Goal: Task Accomplishment & Management: Use online tool/utility

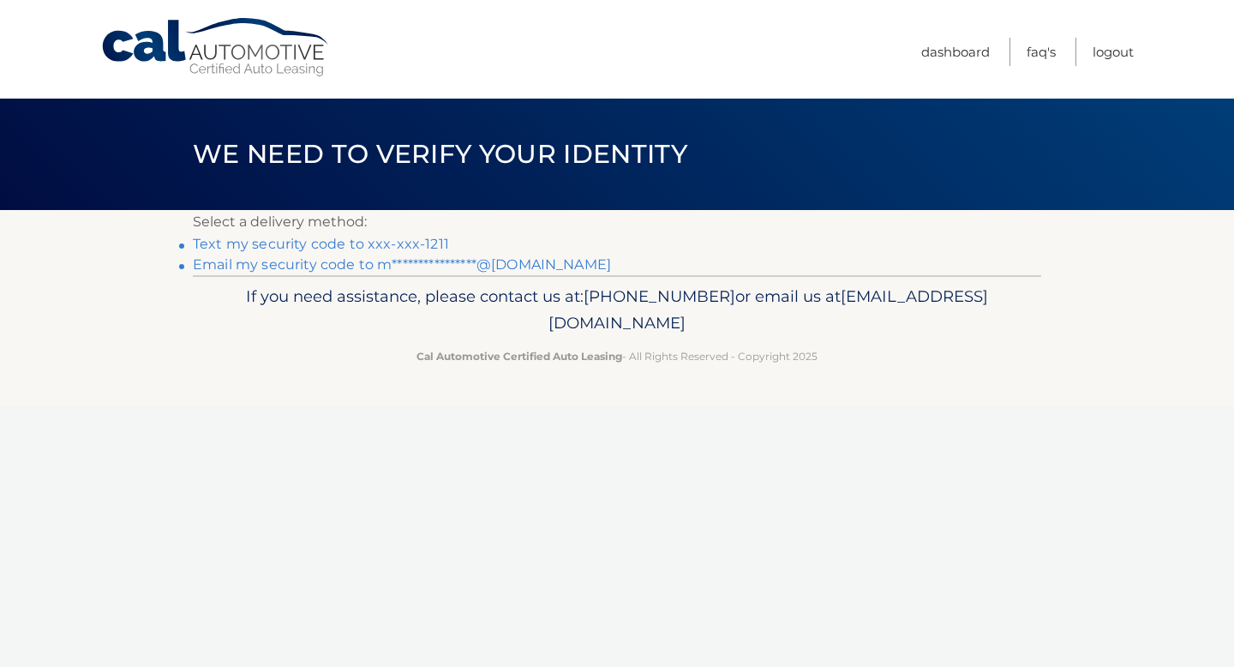
click at [255, 242] on link "Text my security code to xxx-xxx-1211" at bounding box center [321, 244] width 256 height 16
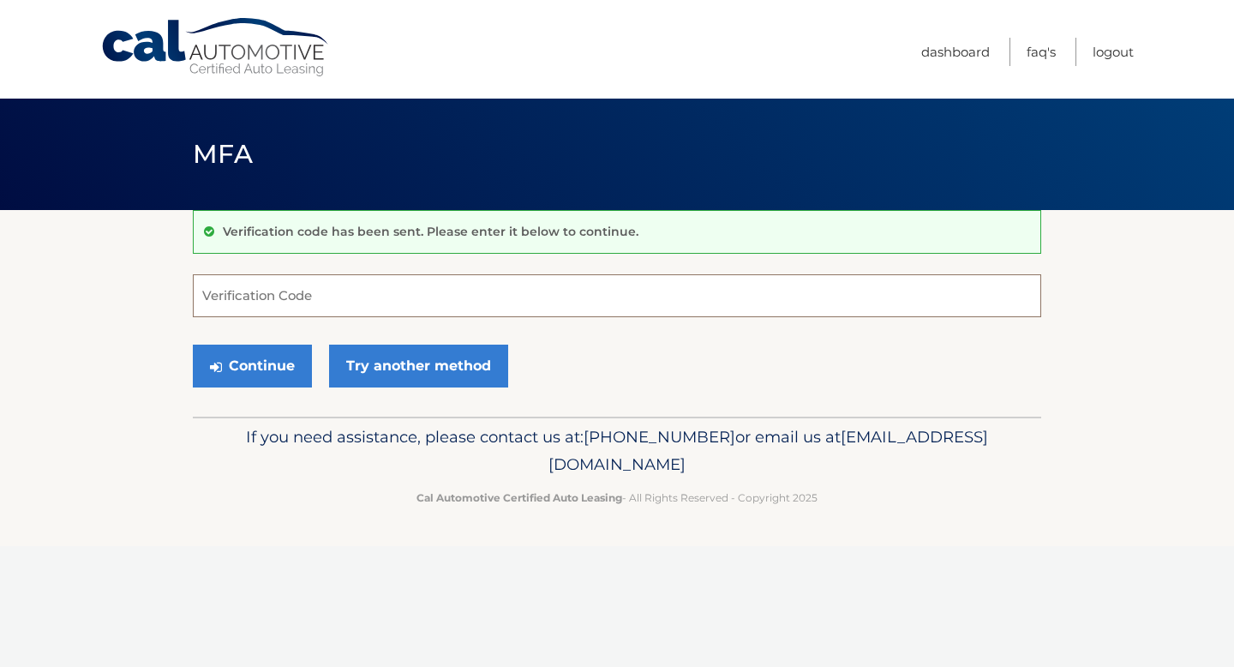
click at [224, 305] on input "Verification Code" at bounding box center [617, 295] width 849 height 43
type input "215131"
click at [249, 375] on button "Continue" at bounding box center [252, 366] width 119 height 43
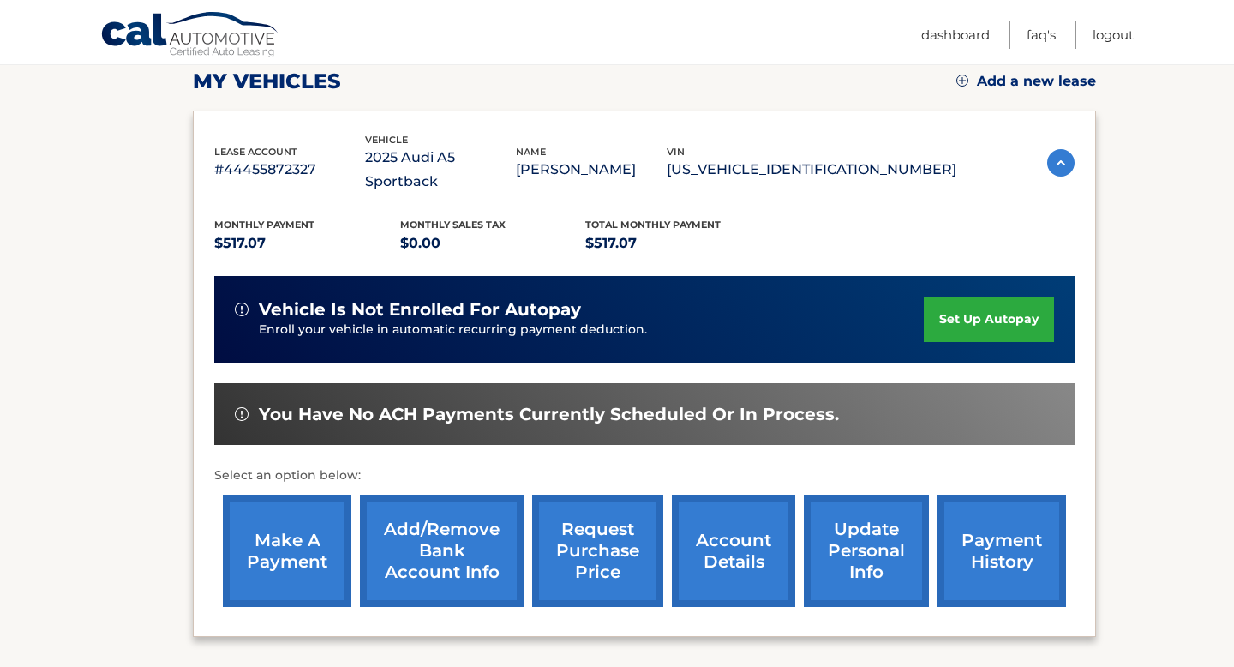
scroll to position [249, 0]
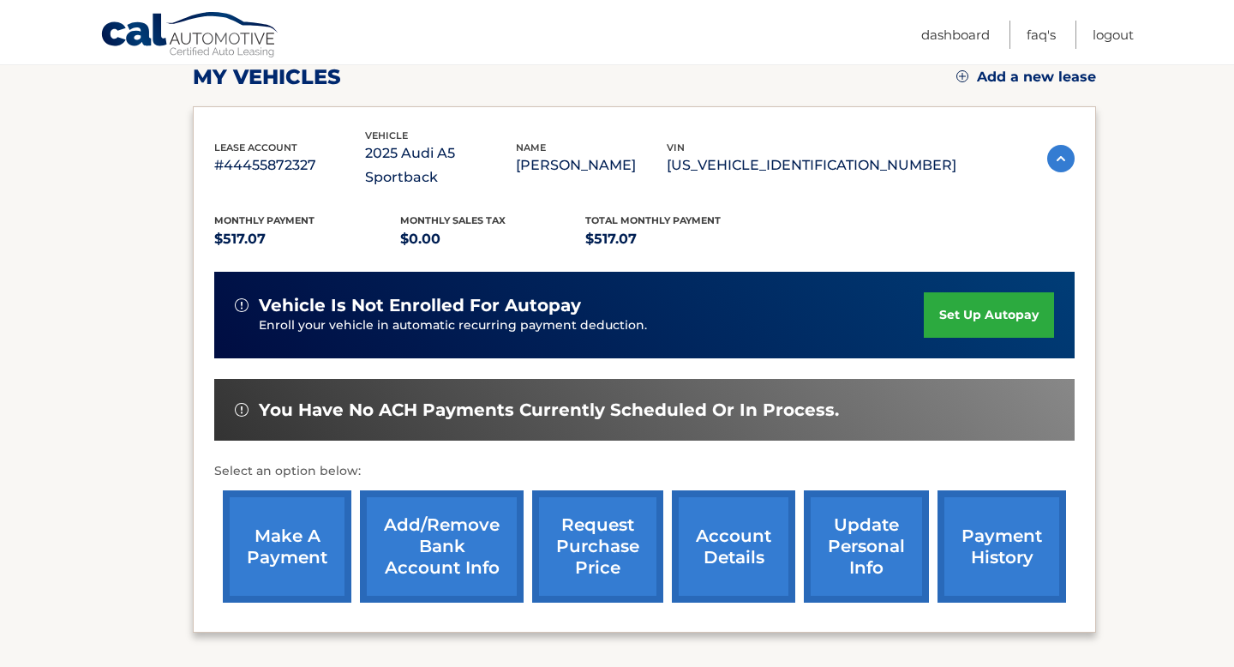
click at [282, 502] on link "make a payment" at bounding box center [287, 546] width 129 height 112
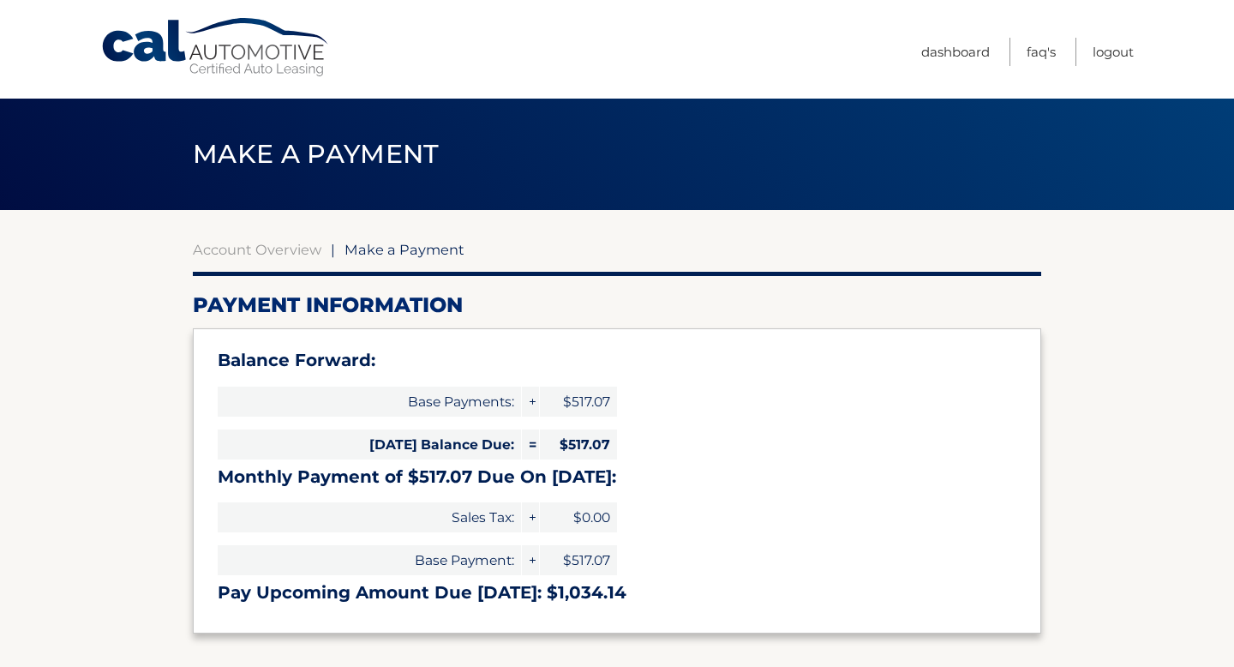
select select "MmQ3OWViZjEtMjc5Mi00MjdlLTk3NjktNmE0NWM5OWU4MDcy"
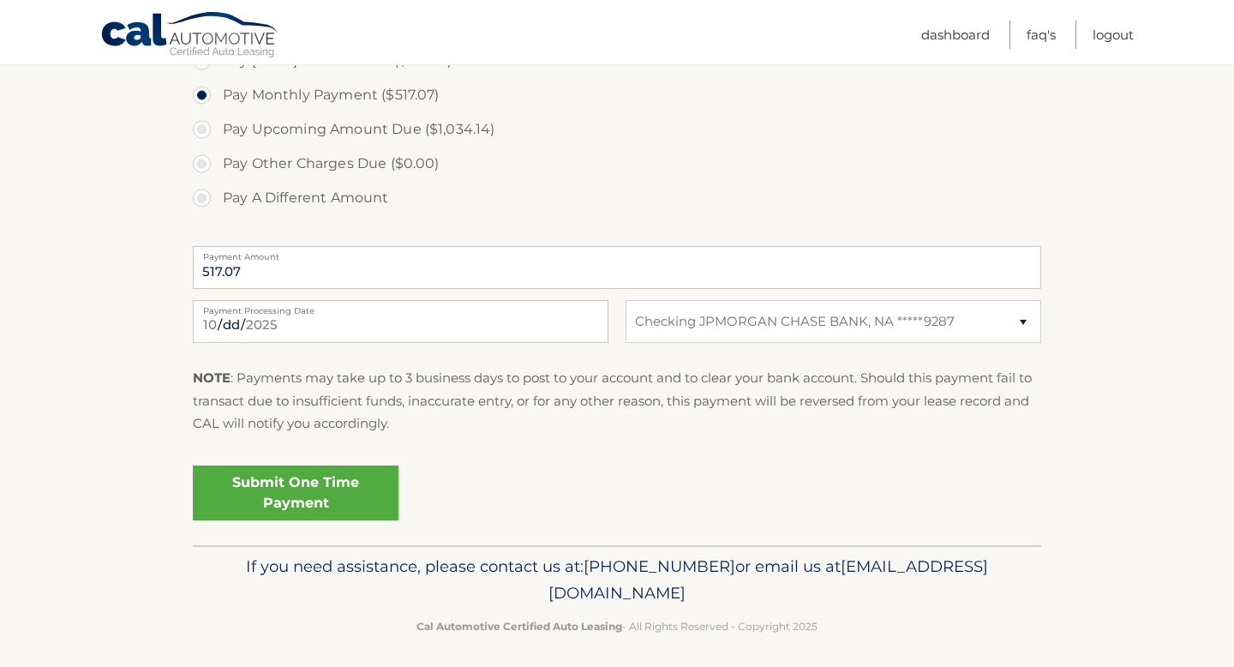
scroll to position [629, 0]
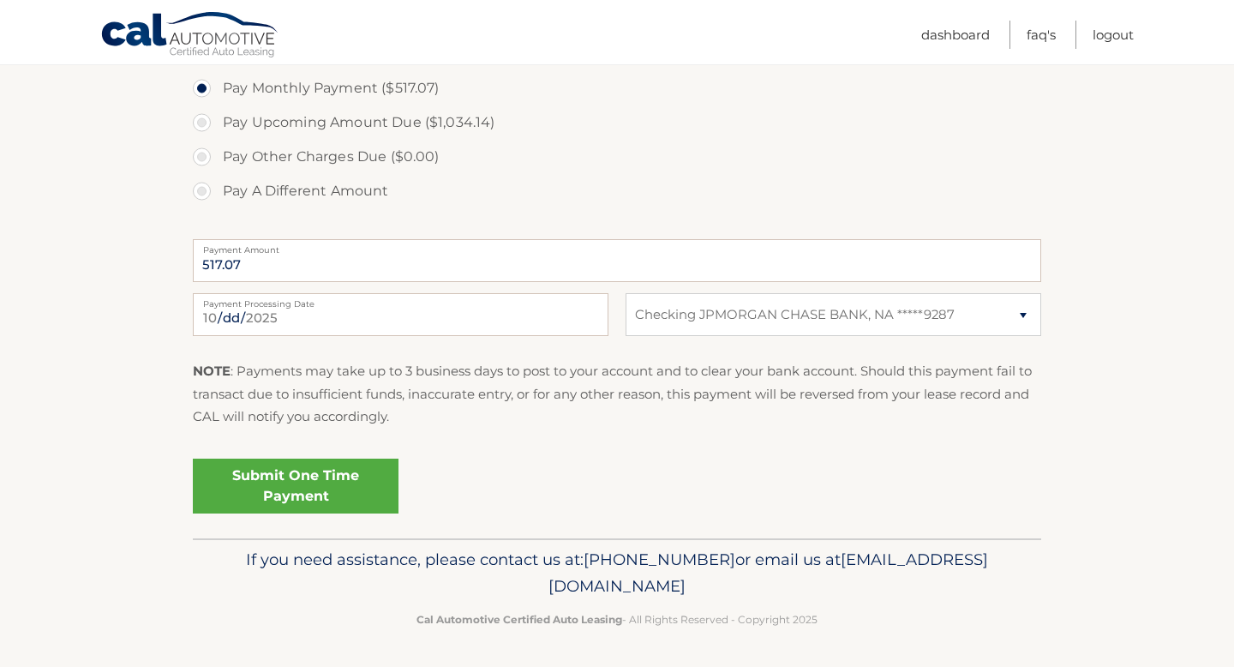
click at [278, 494] on link "Submit One Time Payment" at bounding box center [296, 486] width 206 height 55
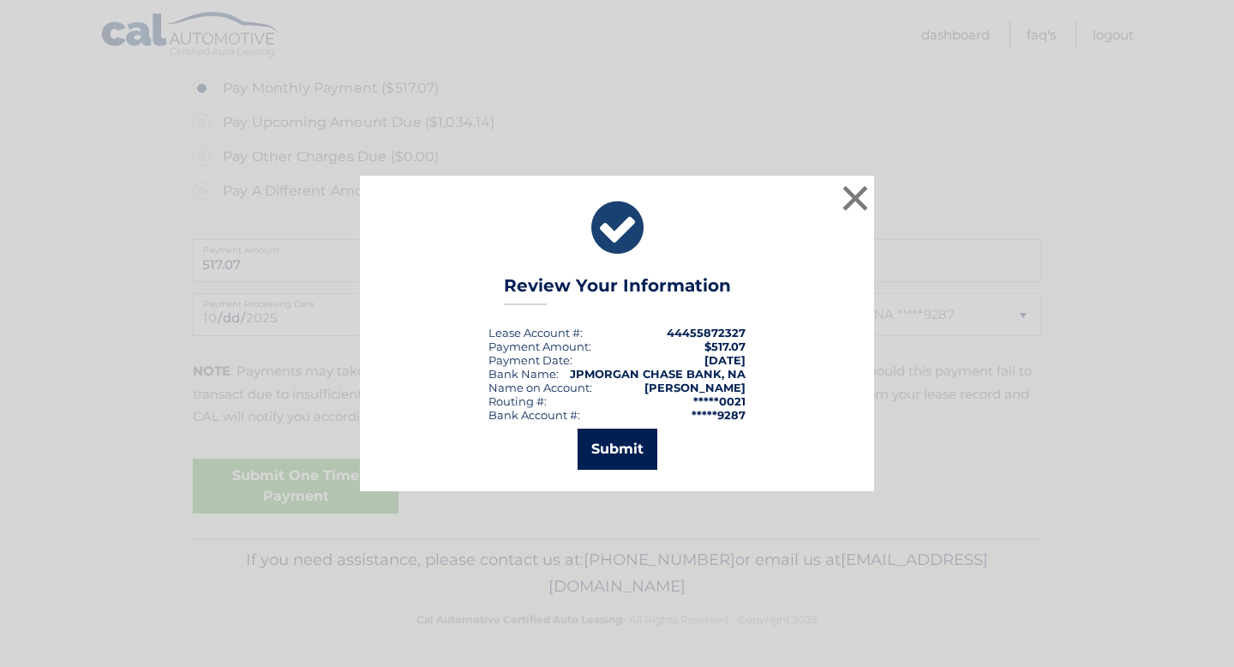
click at [618, 435] on button "Submit" at bounding box center [618, 449] width 80 height 41
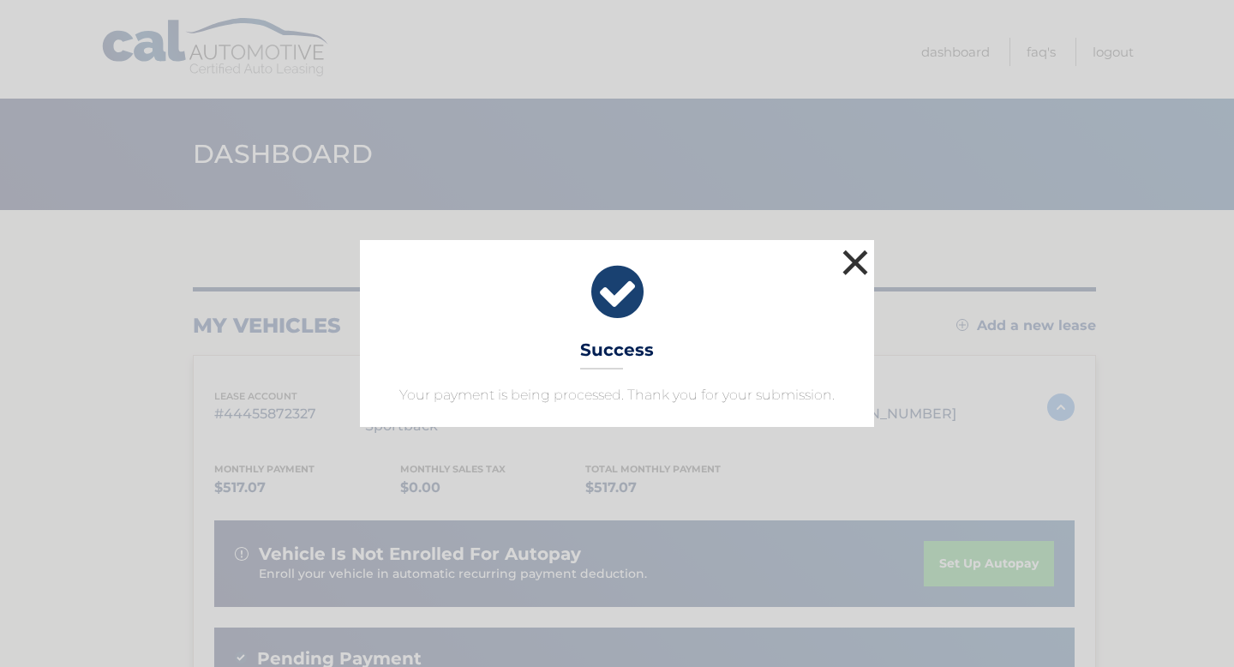
click at [855, 256] on button "×" at bounding box center [855, 262] width 34 height 34
